Goal: Complete application form: Complete application form

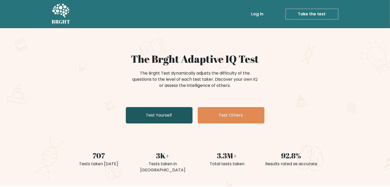
click at [162, 118] on link "Test Yourself" at bounding box center [159, 115] width 67 height 16
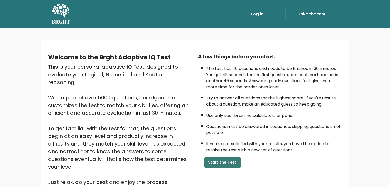
click at [221, 164] on button "Start the Test" at bounding box center [222, 163] width 36 height 10
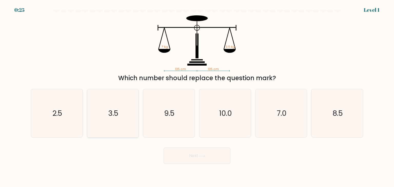
click at [109, 117] on text "3.5" at bounding box center [113, 113] width 10 height 10
click at [197, 96] on input "b. 3.5" at bounding box center [197, 95] width 0 height 3
radio input "true"
click at [202, 155] on icon at bounding box center [201, 156] width 7 height 3
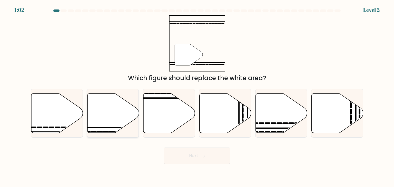
click at [118, 124] on icon at bounding box center [113, 114] width 52 height 40
click at [197, 96] on input "b." at bounding box center [197, 95] width 0 height 3
radio input "true"
click at [198, 158] on button "Next" at bounding box center [197, 156] width 67 height 16
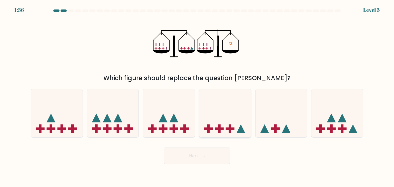
click at [231, 124] on icon at bounding box center [225, 113] width 52 height 43
click at [197, 96] on input "d." at bounding box center [197, 95] width 0 height 3
radio input "true"
click at [209, 156] on button "Next" at bounding box center [197, 156] width 67 height 16
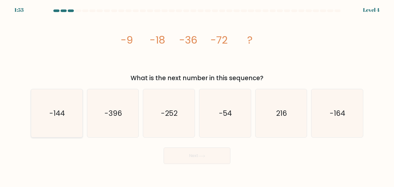
click at [39, 121] on icon "-144" at bounding box center [57, 113] width 48 height 48
click at [197, 96] on input "a. -144" at bounding box center [197, 95] width 0 height 3
radio input "true"
click at [207, 158] on button "Next" at bounding box center [197, 156] width 67 height 16
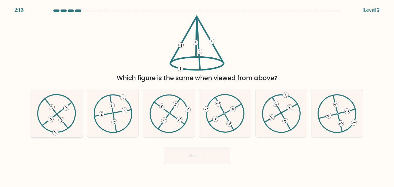
click at [52, 111] on icon at bounding box center [56, 113] width 39 height 39
click at [197, 96] on input "a." at bounding box center [197, 95] width 0 height 3
radio input "true"
click at [196, 161] on button "Next" at bounding box center [197, 156] width 67 height 16
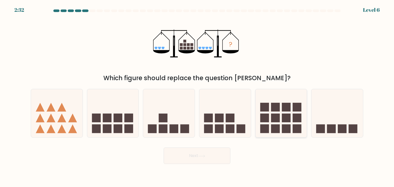
click at [276, 129] on rect at bounding box center [275, 129] width 9 height 9
click at [197, 96] on input "e." at bounding box center [197, 95] width 0 height 3
radio input "true"
click at [213, 157] on button "Next" at bounding box center [197, 156] width 67 height 16
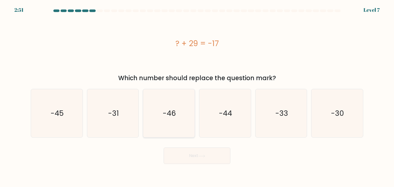
click at [166, 116] on text "-46" at bounding box center [169, 113] width 13 height 10
click at [197, 96] on input "c. -46" at bounding box center [197, 95] width 0 height 3
radio input "true"
click at [200, 154] on button "Next" at bounding box center [197, 156] width 67 height 16
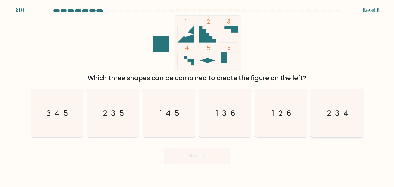
click at [329, 124] on icon "2-3-4" at bounding box center [337, 113] width 48 height 48
click at [197, 96] on input "f. 2-3-4" at bounding box center [197, 95] width 0 height 3
radio input "true"
click at [214, 154] on button "Next" at bounding box center [197, 156] width 67 height 16
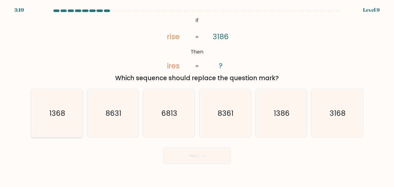
click at [49, 119] on icon "1368" at bounding box center [57, 113] width 48 height 48
click at [197, 96] on input "a. 1368" at bounding box center [197, 95] width 0 height 3
radio input "true"
click at [208, 157] on button "Next" at bounding box center [197, 156] width 67 height 16
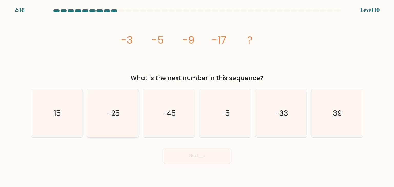
click at [105, 108] on icon "-25" at bounding box center [113, 113] width 48 height 48
click at [197, 96] on input "b. -25" at bounding box center [197, 95] width 0 height 3
radio input "true"
click at [190, 159] on button "Next" at bounding box center [197, 156] width 67 height 16
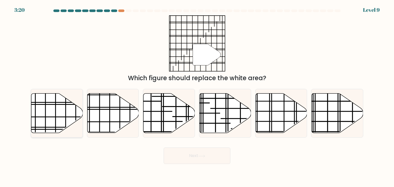
click at [70, 119] on icon at bounding box center [57, 114] width 52 height 40
click at [197, 96] on input "a." at bounding box center [197, 95] width 0 height 3
radio input "true"
click at [194, 161] on button "Next" at bounding box center [197, 156] width 67 height 16
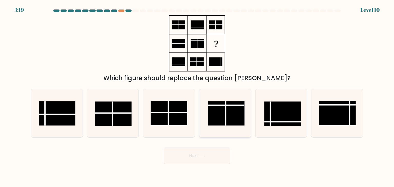
click at [228, 122] on rect at bounding box center [226, 113] width 36 height 24
click at [197, 96] on input "d." at bounding box center [197, 95] width 0 height 3
radio input "true"
click at [57, 114] on line at bounding box center [57, 114] width 36 height 0
click at [197, 96] on input "a." at bounding box center [197, 95] width 0 height 3
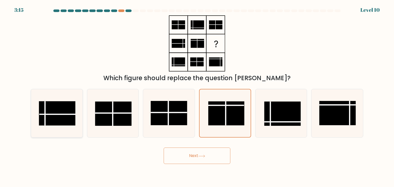
radio input "true"
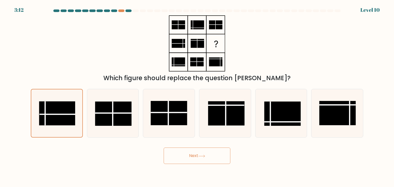
click at [195, 160] on button "Next" at bounding box center [197, 156] width 67 height 16
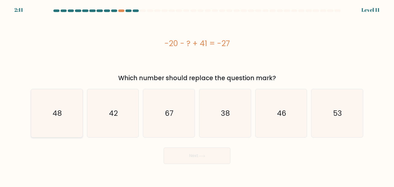
click at [69, 112] on icon "48" at bounding box center [57, 113] width 48 height 48
click at [197, 96] on input "a. 48" at bounding box center [197, 95] width 0 height 3
radio input "true"
click at [200, 158] on button "Next" at bounding box center [197, 156] width 67 height 16
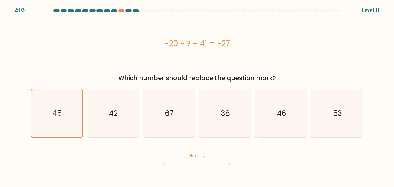
click at [200, 158] on button "Next" at bounding box center [197, 156] width 67 height 16
click at [200, 156] on icon at bounding box center [201, 156] width 7 height 3
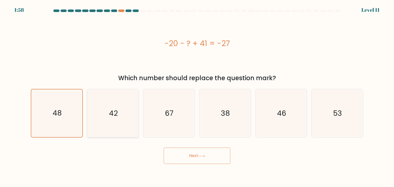
drag, startPoint x: 200, startPoint y: 156, endPoint x: 125, endPoint y: 110, distance: 88.1
click at [125, 110] on form "a." at bounding box center [197, 86] width 394 height 155
click at [125, 110] on icon "42" at bounding box center [113, 113] width 48 height 48
click at [197, 96] on input "b. 42" at bounding box center [197, 95] width 0 height 3
radio input "true"
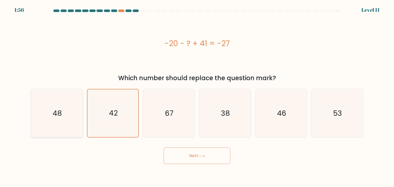
click at [61, 115] on text "48" at bounding box center [57, 113] width 9 height 10
click at [197, 96] on input "a. 48" at bounding box center [197, 95] width 0 height 3
radio input "true"
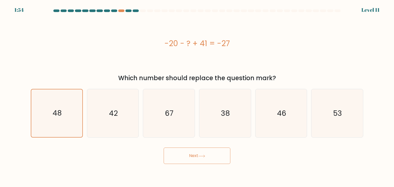
click at [208, 154] on button "Next" at bounding box center [197, 156] width 67 height 16
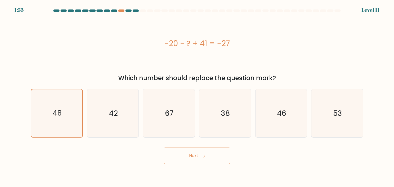
click at [208, 154] on button "Next" at bounding box center [197, 156] width 67 height 16
drag, startPoint x: 208, startPoint y: 154, endPoint x: 217, endPoint y: 147, distance: 11.5
click at [217, 147] on div "Next" at bounding box center [197, 154] width 339 height 20
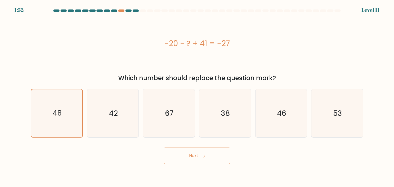
click at [217, 147] on div "Next" at bounding box center [197, 154] width 339 height 20
click at [209, 157] on button "Next" at bounding box center [197, 156] width 67 height 16
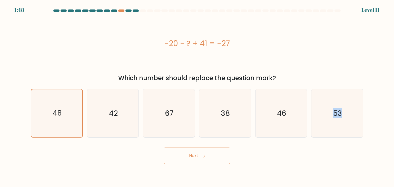
click at [209, 157] on button "Next" at bounding box center [197, 156] width 67 height 16
click at [208, 153] on button "Next" at bounding box center [197, 156] width 67 height 16
drag, startPoint x: 208, startPoint y: 153, endPoint x: 182, endPoint y: 147, distance: 26.4
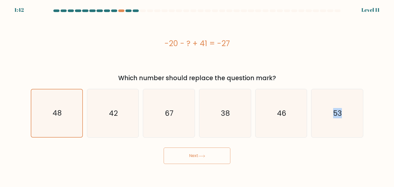
click at [208, 153] on button "Next" at bounding box center [197, 156] width 67 height 16
click at [74, 111] on icon "48" at bounding box center [57, 114] width 48 height 48
click at [197, 96] on input "a. 48" at bounding box center [197, 95] width 0 height 3
click at [100, 112] on icon "42" at bounding box center [113, 113] width 48 height 48
click at [197, 96] on input "b. 42" at bounding box center [197, 95] width 0 height 3
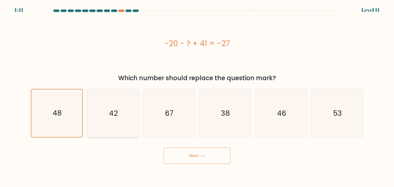
radio input "true"
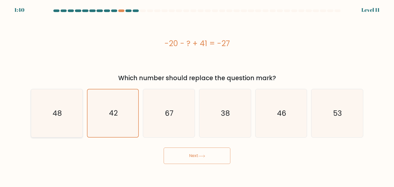
click at [56, 119] on icon "48" at bounding box center [57, 113] width 48 height 48
click at [197, 96] on input "a. 48" at bounding box center [197, 95] width 0 height 3
radio input "true"
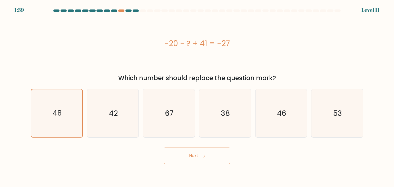
click at [186, 153] on button "Next" at bounding box center [197, 156] width 67 height 16
click at [121, 111] on icon "42" at bounding box center [113, 113] width 48 height 48
click at [197, 96] on input "b. 42" at bounding box center [197, 95] width 0 height 3
radio input "true"
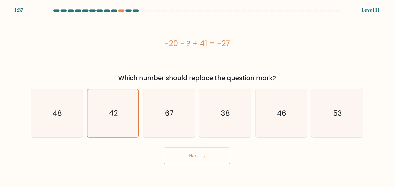
click at [195, 160] on button "Next" at bounding box center [197, 156] width 67 height 16
click at [65, 112] on icon "48" at bounding box center [57, 113] width 48 height 48
click at [197, 96] on input "a. 48" at bounding box center [197, 95] width 0 height 3
radio input "true"
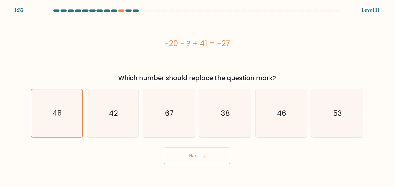
click at [206, 153] on button "Next" at bounding box center [197, 156] width 67 height 16
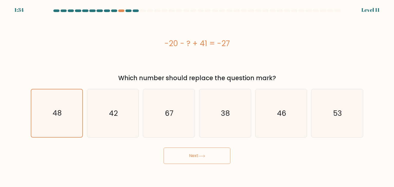
click at [206, 153] on button "Next" at bounding box center [197, 156] width 67 height 16
drag, startPoint x: 206, startPoint y: 153, endPoint x: 110, endPoint y: 25, distance: 160.3
click at [200, 146] on div "Next" at bounding box center [197, 154] width 339 height 20
click at [120, 11] on div at bounding box center [121, 10] width 6 height 3
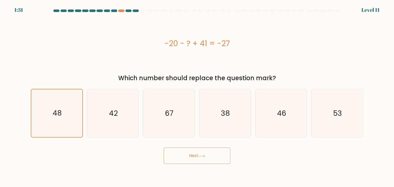
click at [136, 10] on div at bounding box center [136, 10] width 6 height 3
click at [142, 11] on div at bounding box center [143, 10] width 6 height 3
click at [144, 11] on div at bounding box center [143, 10] width 6 height 3
click at [56, 119] on icon "48" at bounding box center [57, 114] width 48 height 48
click at [197, 96] on input "a. 48" at bounding box center [197, 95] width 0 height 3
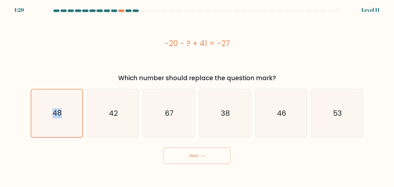
click at [56, 119] on icon "48" at bounding box center [57, 114] width 48 height 48
click at [197, 96] on input "a. 48" at bounding box center [197, 95] width 0 height 3
click at [57, 119] on icon "48" at bounding box center [57, 114] width 48 height 48
click at [197, 96] on input "a. 48" at bounding box center [197, 95] width 0 height 3
click at [57, 119] on icon "48" at bounding box center [57, 114] width 48 height 48
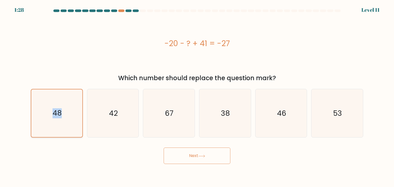
click at [197, 96] on input "a. 48" at bounding box center [197, 95] width 0 height 3
click at [62, 127] on icon "48" at bounding box center [57, 114] width 48 height 48
click at [197, 96] on input "a. 48" at bounding box center [197, 95] width 0 height 3
click at [185, 154] on button "Next" at bounding box center [197, 156] width 67 height 16
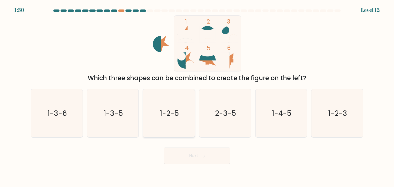
click at [168, 117] on text "1-2-5" at bounding box center [169, 113] width 19 height 10
click at [197, 96] on input "c. 1-2-5" at bounding box center [197, 95] width 0 height 3
radio input "true"
click at [187, 156] on button "Next" at bounding box center [197, 156] width 67 height 16
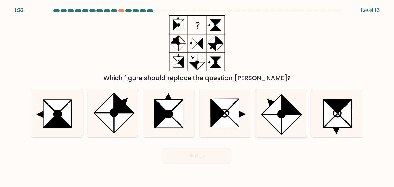
click at [290, 121] on icon at bounding box center [292, 125] width 20 height 20
click at [197, 96] on input "e." at bounding box center [197, 95] width 0 height 3
radio input "true"
click at [206, 154] on button "Next" at bounding box center [197, 156] width 67 height 16
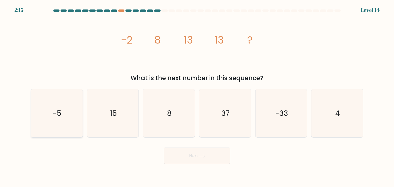
click at [64, 119] on icon "-5" at bounding box center [57, 113] width 48 height 48
click at [197, 96] on input "a. -5" at bounding box center [197, 95] width 0 height 3
radio input "true"
click at [197, 156] on button "Next" at bounding box center [197, 156] width 67 height 16
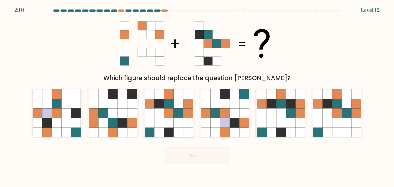
click at [184, 114] on icon at bounding box center [188, 114] width 10 height 10
click at [197, 96] on input "c." at bounding box center [197, 95] width 0 height 3
radio input "true"
click at [203, 150] on button "Next" at bounding box center [197, 156] width 67 height 16
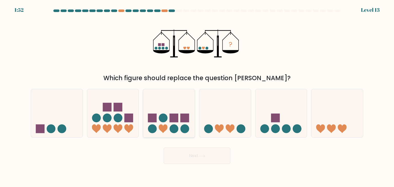
click at [175, 119] on rect at bounding box center [174, 118] width 9 height 9
click at [197, 96] on input "c." at bounding box center [197, 95] width 0 height 3
radio input "true"
click at [190, 155] on button "Next" at bounding box center [197, 156] width 67 height 16
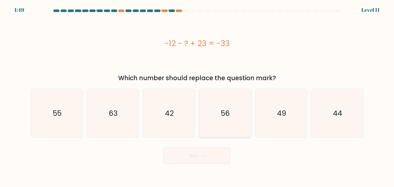
click at [216, 123] on icon "56" at bounding box center [225, 113] width 48 height 48
click at [197, 96] on input "d. 56" at bounding box center [197, 95] width 0 height 3
radio input "true"
click at [199, 154] on button "Next" at bounding box center [197, 156] width 67 height 16
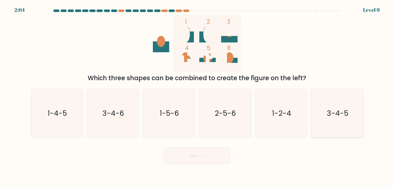
click at [331, 118] on text "3-4-5" at bounding box center [338, 113] width 22 height 10
click at [197, 96] on input "f. 3-4-5" at bounding box center [197, 95] width 0 height 3
radio input "true"
click at [219, 156] on button "Next" at bounding box center [197, 156] width 67 height 16
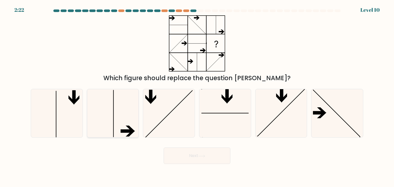
click at [123, 110] on icon at bounding box center [113, 113] width 48 height 48
click at [197, 96] on input "b." at bounding box center [197, 95] width 0 height 3
radio input "true"
click at [186, 152] on button "Next" at bounding box center [197, 156] width 67 height 16
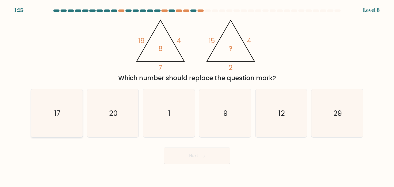
click at [51, 120] on icon "17" at bounding box center [57, 113] width 48 height 48
click at [197, 96] on input "a. 17" at bounding box center [197, 95] width 0 height 3
radio input "true"
click at [185, 158] on button "Next" at bounding box center [197, 156] width 67 height 16
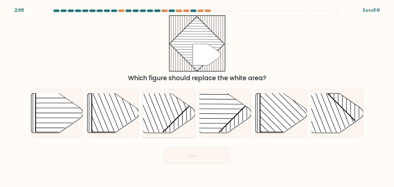
click at [173, 117] on rect at bounding box center [151, 93] width 101 height 101
click at [197, 96] on input "c." at bounding box center [197, 95] width 0 height 3
radio input "true"
click at [191, 153] on button "Next" at bounding box center [197, 156] width 67 height 16
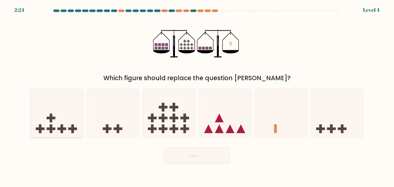
click at [70, 107] on icon at bounding box center [57, 113] width 52 height 43
click at [197, 96] on input "a." at bounding box center [197, 95] width 0 height 3
radio input "true"
click at [207, 154] on button "Next" at bounding box center [197, 156] width 67 height 16
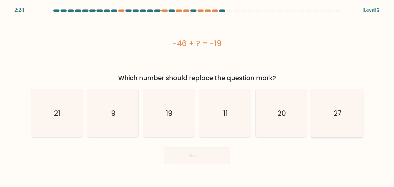
click at [340, 120] on icon "27" at bounding box center [337, 113] width 48 height 48
click at [197, 96] on input "f. 27" at bounding box center [197, 95] width 0 height 3
radio input "true"
click at [198, 157] on button "Next" at bounding box center [197, 156] width 67 height 16
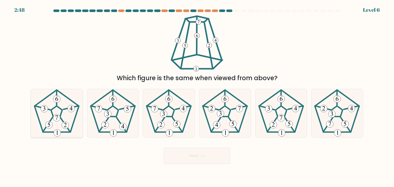
click at [55, 113] on icon at bounding box center [57, 113] width 48 height 48
click at [197, 96] on input "a." at bounding box center [197, 95] width 0 height 3
radio input "true"
click at [206, 160] on button "Next" at bounding box center [197, 156] width 67 height 16
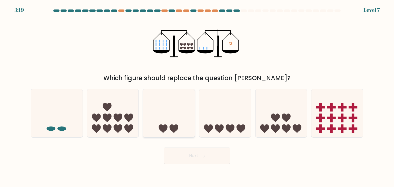
click at [182, 108] on icon at bounding box center [169, 113] width 52 height 43
click at [197, 96] on input "c." at bounding box center [197, 95] width 0 height 3
radio input "true"
click at [192, 159] on button "Next" at bounding box center [197, 156] width 67 height 16
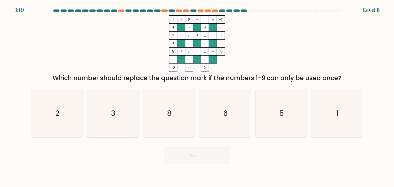
click at [125, 111] on icon "3" at bounding box center [113, 113] width 48 height 48
click at [197, 96] on input "b. 3" at bounding box center [197, 95] width 0 height 3
radio input "true"
click at [213, 155] on button "Next" at bounding box center [197, 156] width 67 height 16
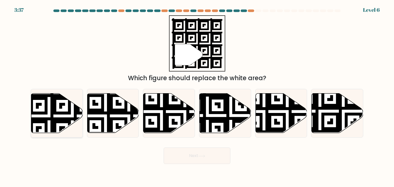
click at [57, 116] on icon at bounding box center [57, 114] width 52 height 40
click at [197, 96] on input "a." at bounding box center [197, 95] width 0 height 3
radio input "true"
click at [220, 158] on button "Next" at bounding box center [197, 156] width 67 height 16
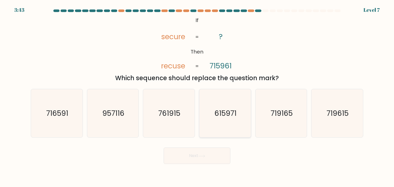
click at [235, 118] on text "615971" at bounding box center [226, 113] width 22 height 10
click at [197, 96] on input "d. 615971" at bounding box center [197, 95] width 0 height 3
radio input "true"
click at [217, 152] on button "Next" at bounding box center [197, 156] width 67 height 16
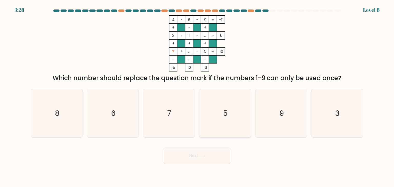
click at [224, 114] on text "5" at bounding box center [226, 113] width 4 height 10
click at [197, 96] on input "d. 5" at bounding box center [197, 95] width 0 height 3
radio input "true"
click at [191, 156] on button "Next" at bounding box center [197, 156] width 67 height 16
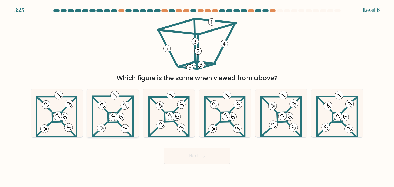
click at [119, 113] on icon at bounding box center [113, 113] width 42 height 48
click at [197, 96] on input "b." at bounding box center [197, 95] width 0 height 3
radio input "true"
click at [216, 161] on button "Next" at bounding box center [197, 156] width 67 height 16
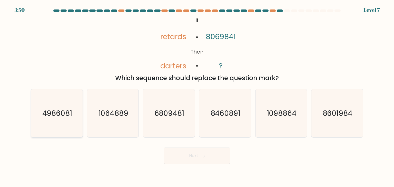
click at [67, 118] on icon "4986081" at bounding box center [57, 113] width 48 height 48
click at [197, 96] on input "a. 4986081" at bounding box center [197, 95] width 0 height 3
radio input "true"
click at [188, 152] on button "Next" at bounding box center [197, 156] width 67 height 16
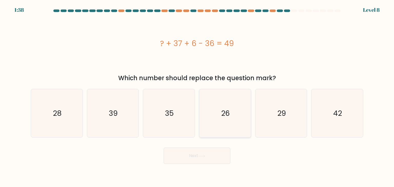
click at [225, 114] on text "26" at bounding box center [225, 113] width 9 height 10
click at [197, 96] on input "d. 26" at bounding box center [197, 95] width 0 height 3
radio input "true"
click at [210, 151] on button "Next" at bounding box center [197, 156] width 67 height 16
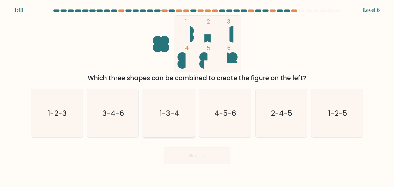
click at [168, 113] on text "1-3-4" at bounding box center [170, 113] width 20 height 10
click at [197, 96] on input "c. 1-3-4" at bounding box center [197, 95] width 0 height 3
radio input "true"
click at [190, 151] on button "Next" at bounding box center [197, 156] width 67 height 16
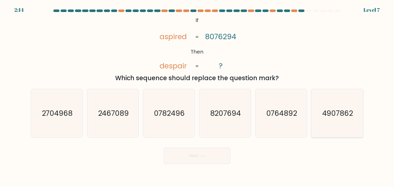
click at [338, 114] on text "4907862" at bounding box center [337, 113] width 31 height 10
click at [197, 96] on input "f. 4907862" at bounding box center [197, 95] width 0 height 3
radio input "true"
click at [209, 157] on button "Next" at bounding box center [197, 156] width 67 height 16
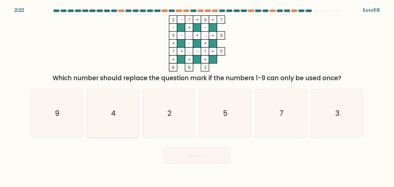
click at [123, 113] on icon "4" at bounding box center [113, 113] width 48 height 48
click at [197, 96] on input "b. 4" at bounding box center [197, 95] width 0 height 3
radio input "true"
click at [177, 157] on button "Next" at bounding box center [197, 156] width 67 height 16
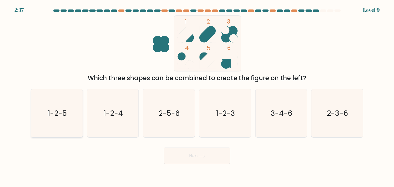
click at [72, 106] on icon "1-2-5" at bounding box center [57, 113] width 48 height 48
click at [197, 96] on input "a. 1-2-5" at bounding box center [197, 95] width 0 height 3
radio input "true"
click at [212, 160] on button "Next" at bounding box center [197, 156] width 67 height 16
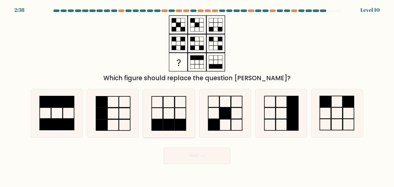
click at [170, 122] on rect at bounding box center [168, 125] width 11 height 11
click at [197, 96] on input "c." at bounding box center [197, 95] width 0 height 3
radio input "true"
click at [200, 154] on button "Next" at bounding box center [197, 156] width 67 height 16
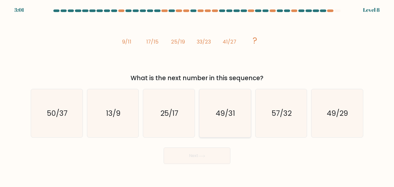
click at [223, 113] on text "49/31" at bounding box center [225, 113] width 19 height 10
click at [197, 96] on input "d. 49/31" at bounding box center [197, 95] width 0 height 3
radio input "true"
click at [208, 161] on button "Next" at bounding box center [197, 156] width 67 height 16
